Goal: Information Seeking & Learning: Find specific fact

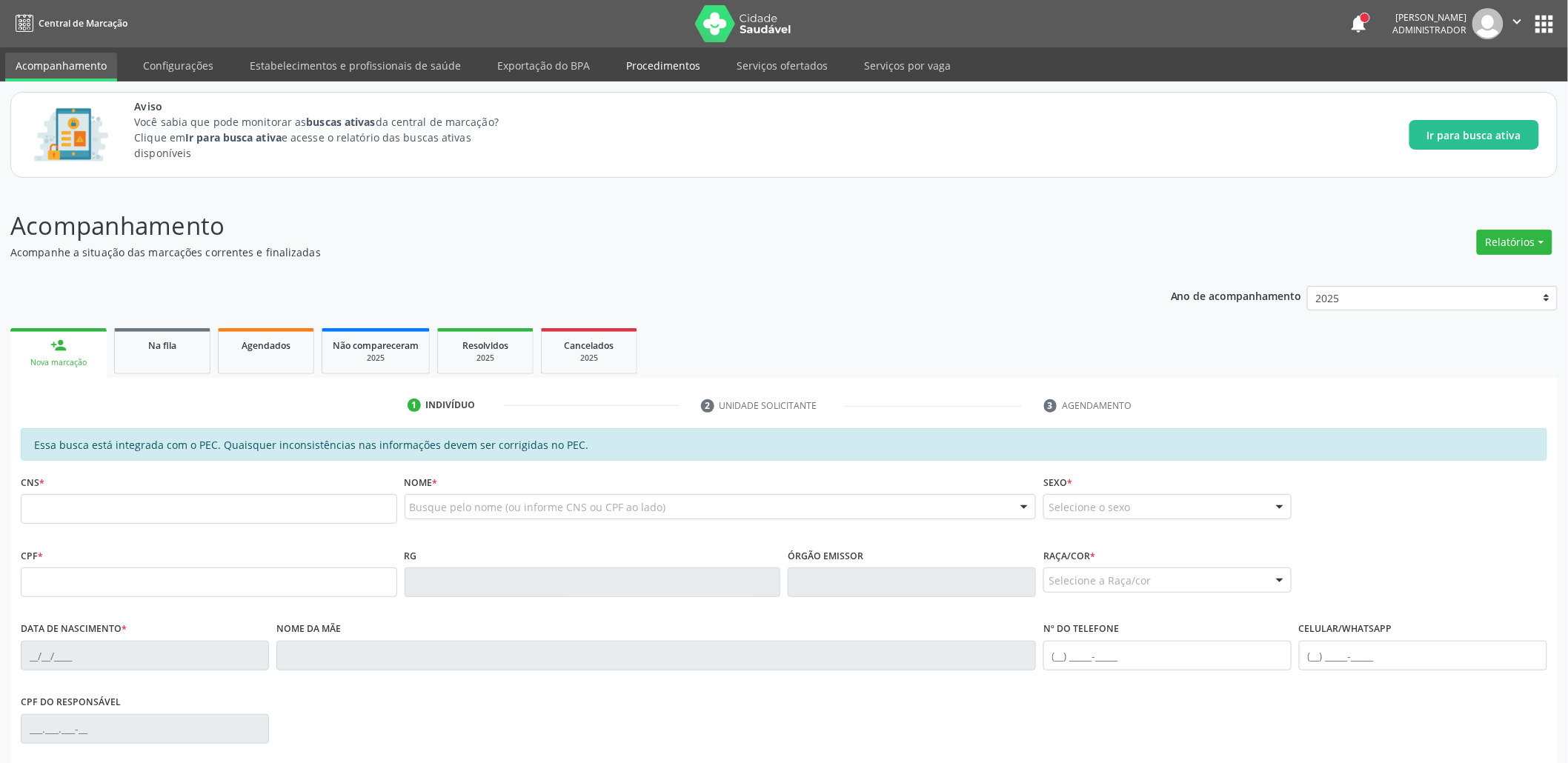
click at [669, 65] on link "Procedimentos" at bounding box center [663, 66] width 95 height 26
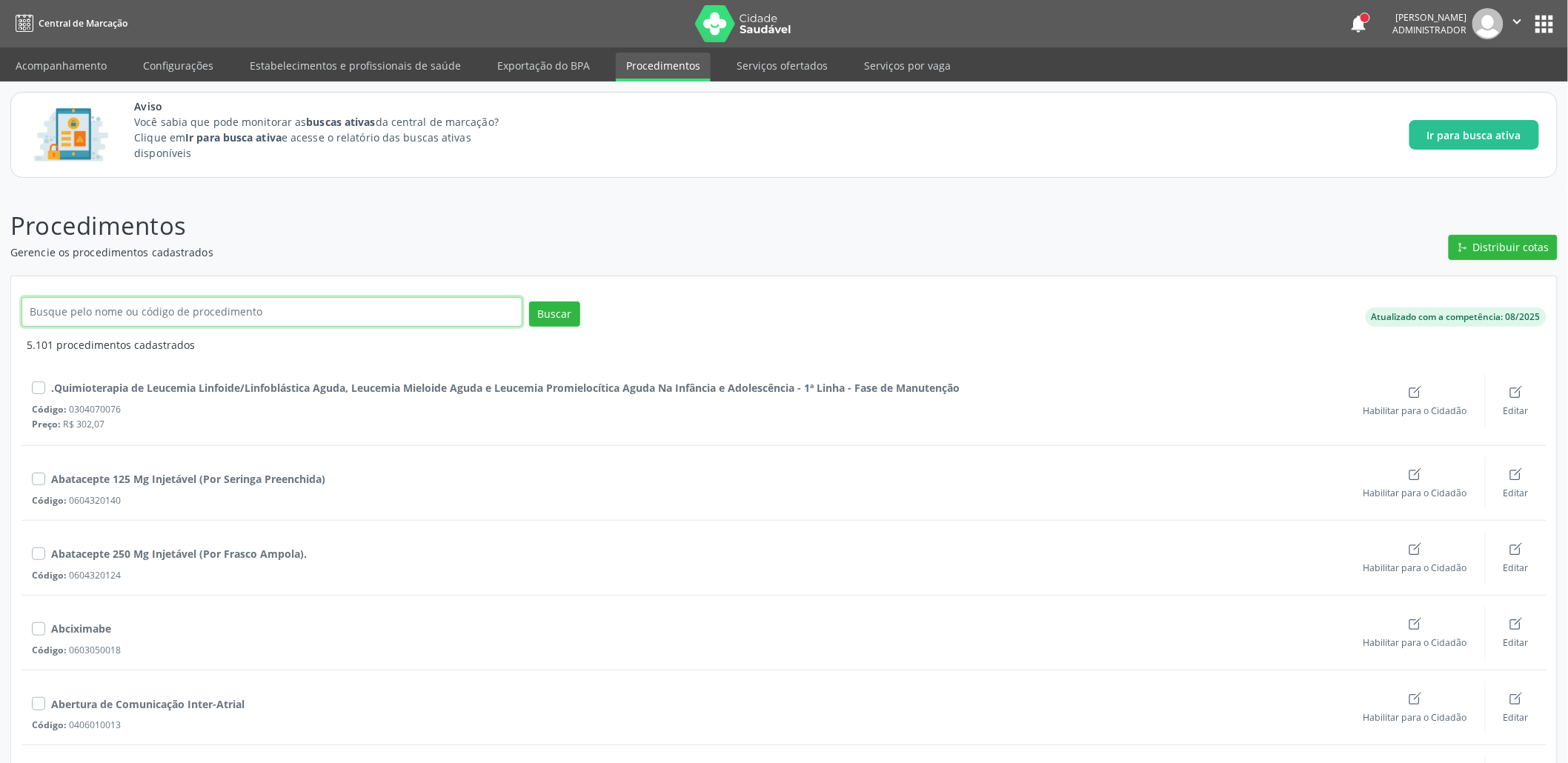
click at [131, 302] on input "text" at bounding box center [272, 312] width 501 height 29
drag, startPoint x: 279, startPoint y: 322, endPoint x: 135, endPoint y: 316, distance: 144.1
click at [111, 313] on input "consulta médica em atenção especializada" at bounding box center [272, 312] width 501 height 29
type input "consulta médica"
click button "Buscar" at bounding box center [555, 314] width 51 height 26
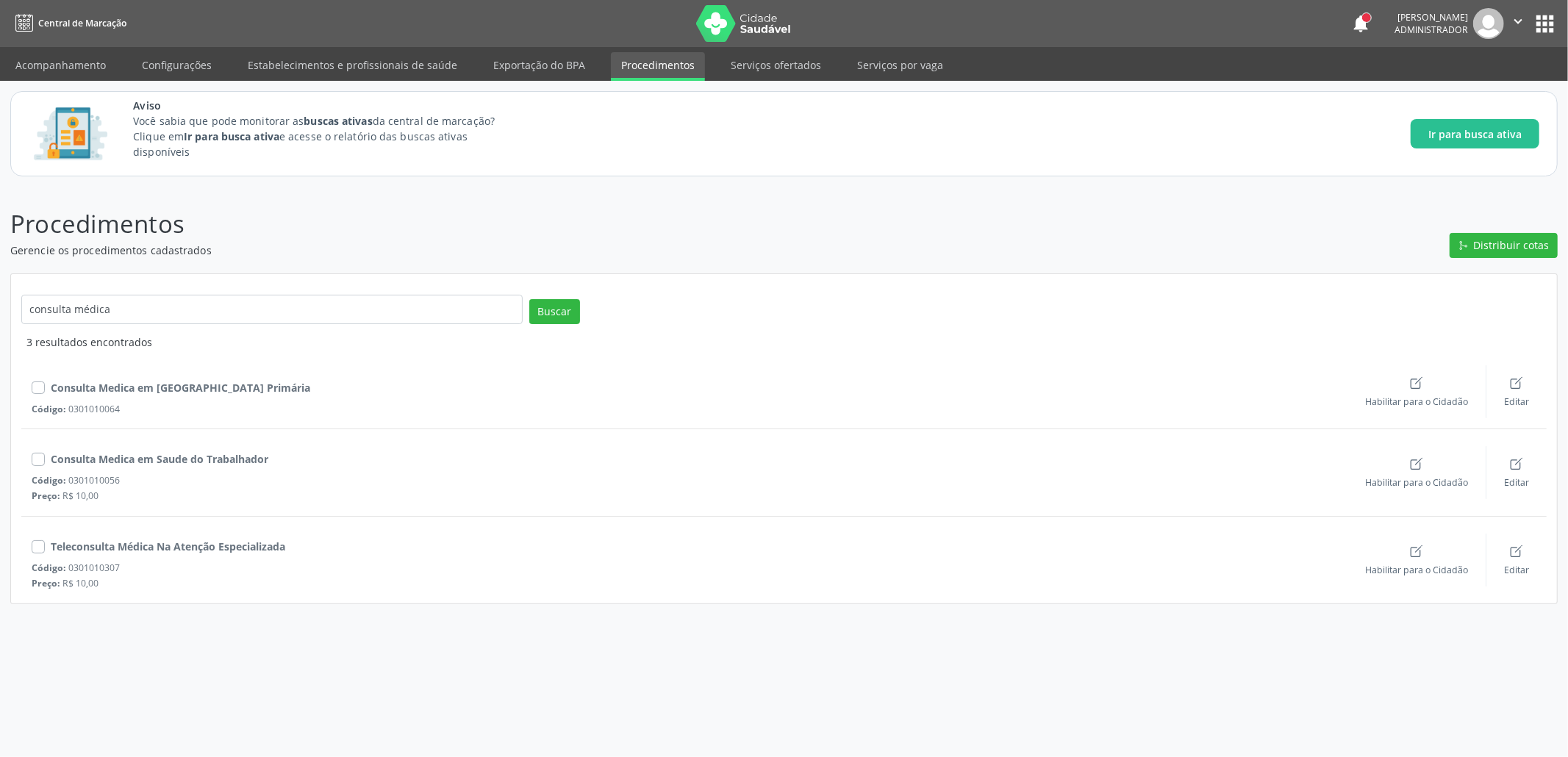
drag, startPoint x: 179, startPoint y: 286, endPoint x: 163, endPoint y: 307, distance: 26.4
click at [174, 291] on div "consulta médica Buscar 3 resultados encontrados Consulta Medica em [GEOGRAPHIC_…" at bounding box center [784, 439] width 1546 height 329
click at [160, 315] on input "consulta médica" at bounding box center [272, 309] width 501 height 29
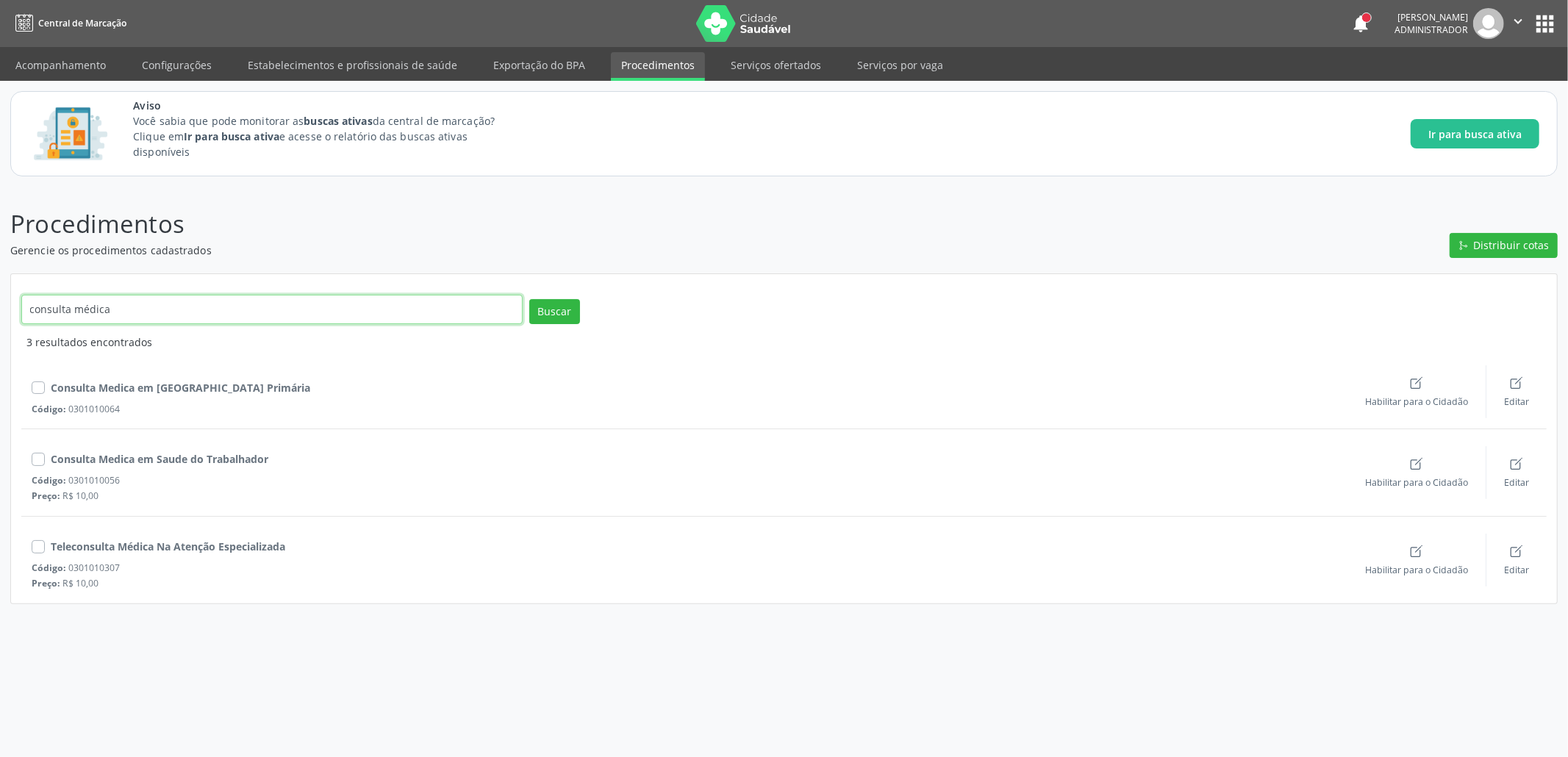
click at [147, 306] on input "consulta médica" at bounding box center [272, 309] width 501 height 29
drag, startPoint x: 120, startPoint y: 307, endPoint x: 17, endPoint y: 303, distance: 103.1
click at [17, 303] on div "consulta médica" at bounding box center [271, 315] width 508 height 40
paste input "03.01.01.004-8"
type input "0301010048"
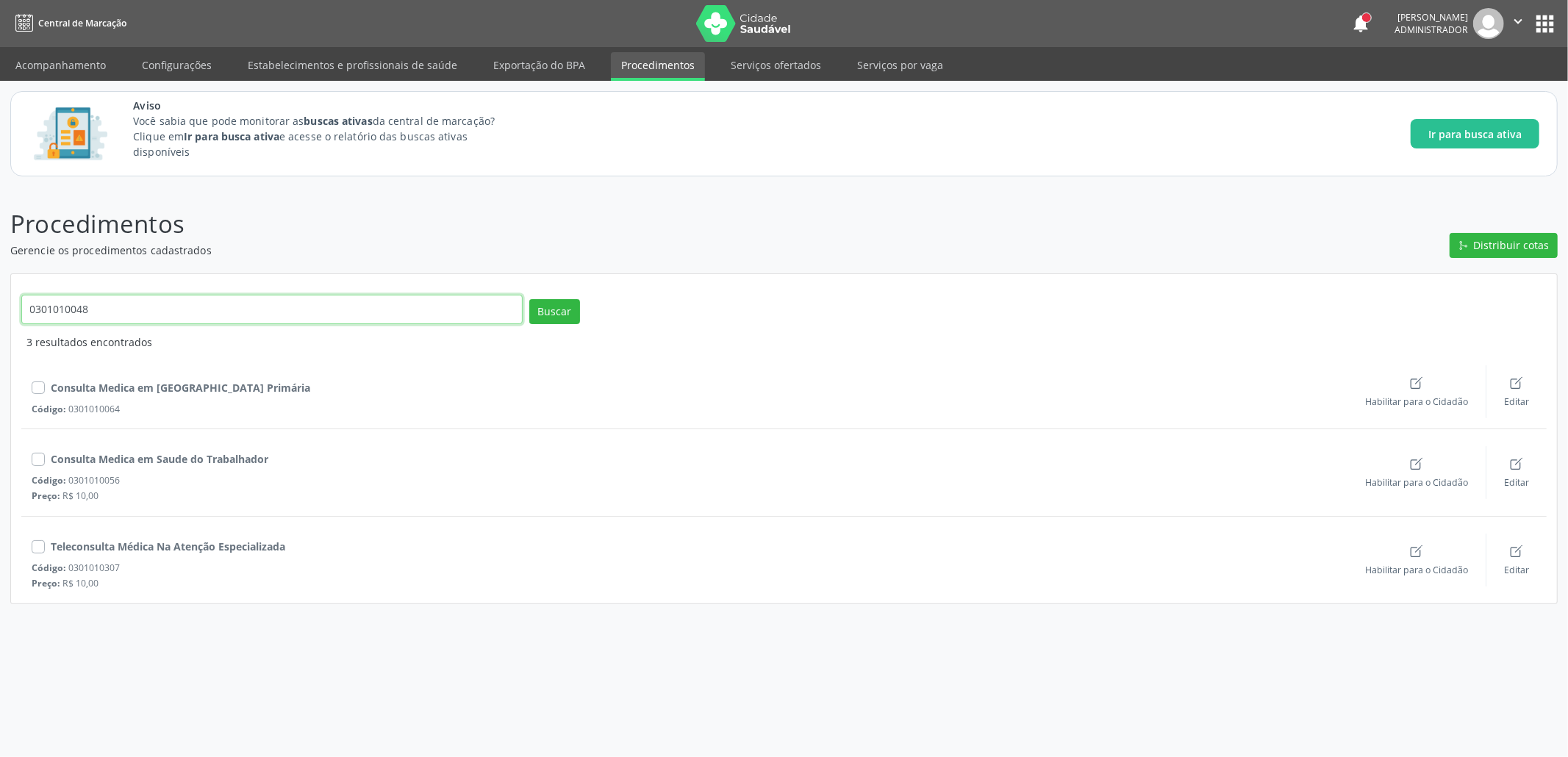
click button "Buscar" at bounding box center [555, 312] width 51 height 25
